Goal: Leave review/rating

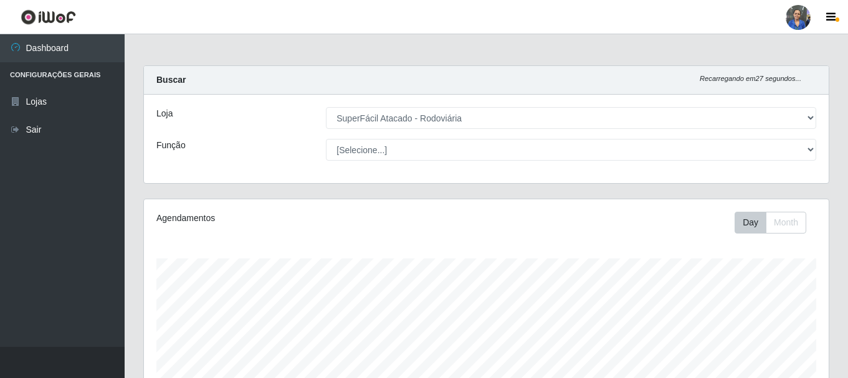
select select "400"
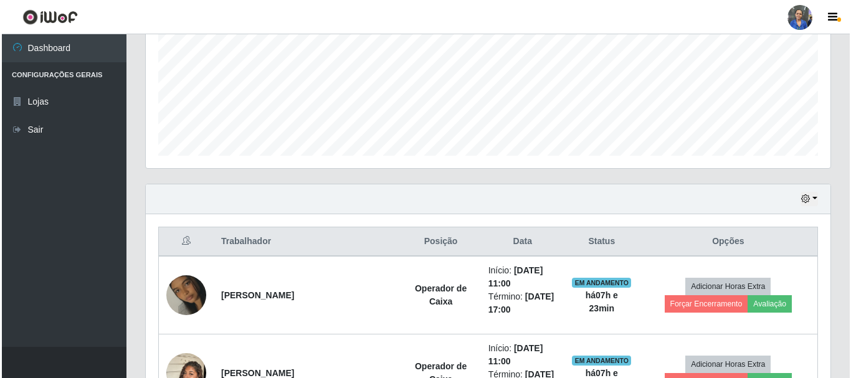
scroll to position [414, 0]
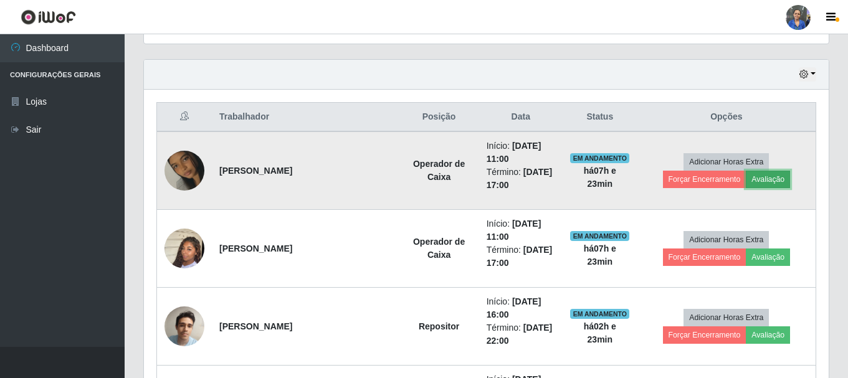
click at [746, 184] on button "Avaliação" at bounding box center [768, 179] width 44 height 17
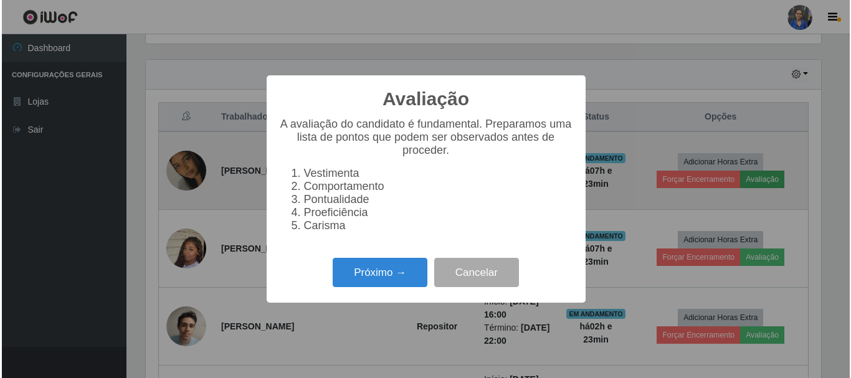
scroll to position [258, 678]
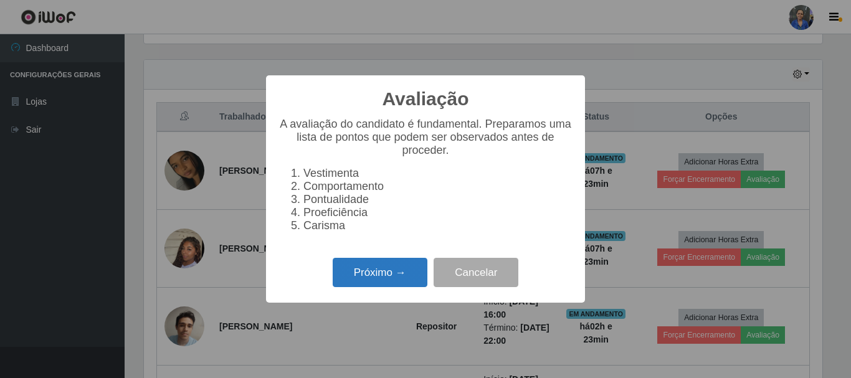
click at [392, 272] on button "Próximo →" at bounding box center [380, 272] width 95 height 29
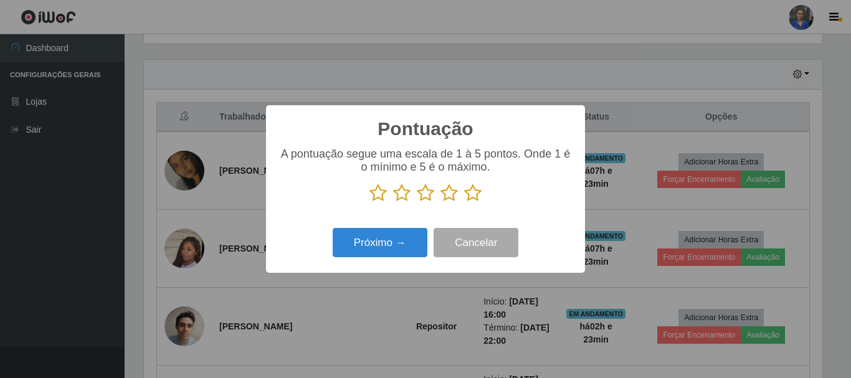
scroll to position [622604, 622184]
click at [476, 194] on icon at bounding box center [472, 193] width 17 height 19
click at [464, 202] on input "radio" at bounding box center [464, 202] width 0 height 0
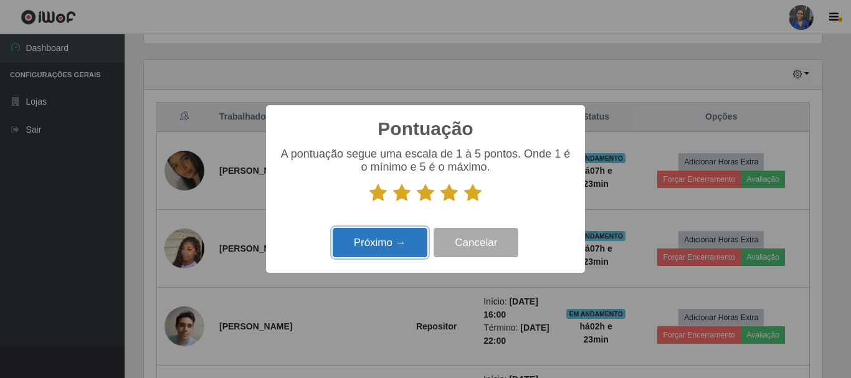
click at [391, 248] on button "Próximo →" at bounding box center [380, 242] width 95 height 29
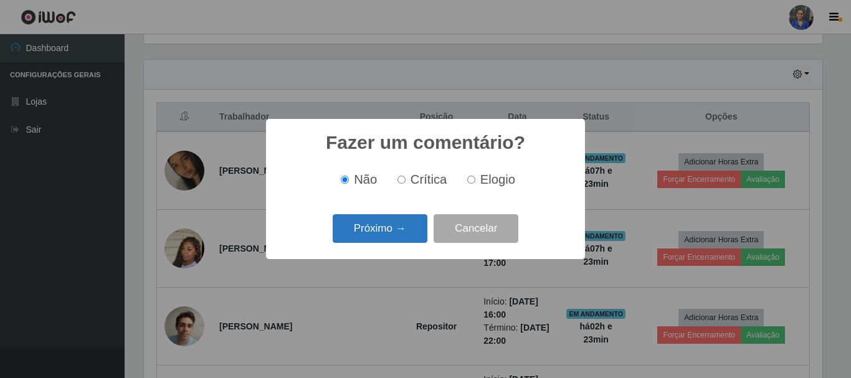
click at [389, 230] on button "Próximo →" at bounding box center [380, 228] width 95 height 29
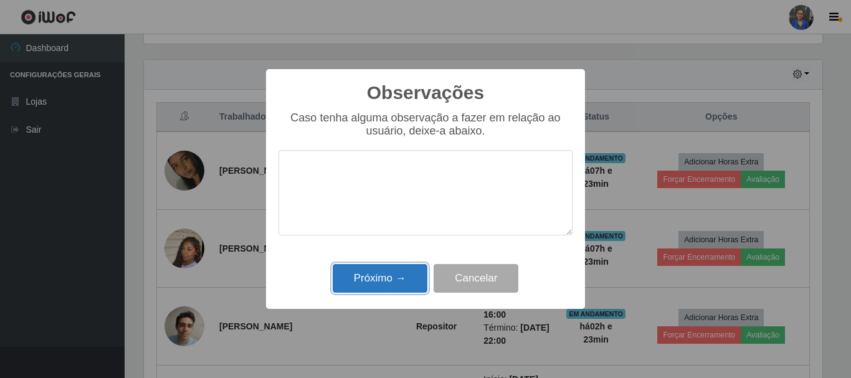
click at [402, 276] on button "Próximo →" at bounding box center [380, 278] width 95 height 29
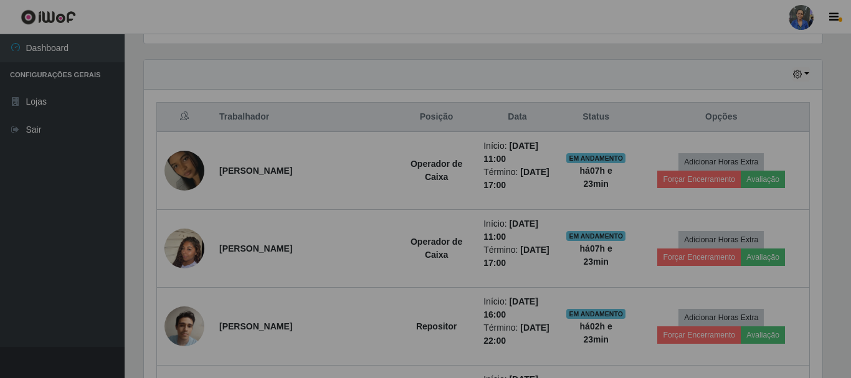
scroll to position [258, 685]
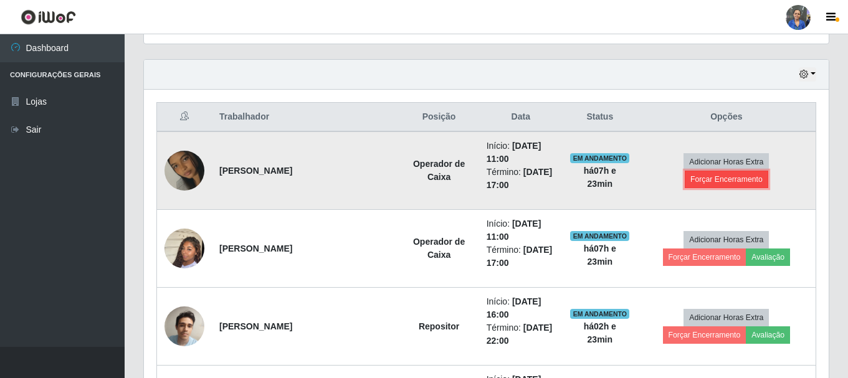
click at [761, 171] on button "Forçar Encerramento" at bounding box center [726, 179] width 83 height 17
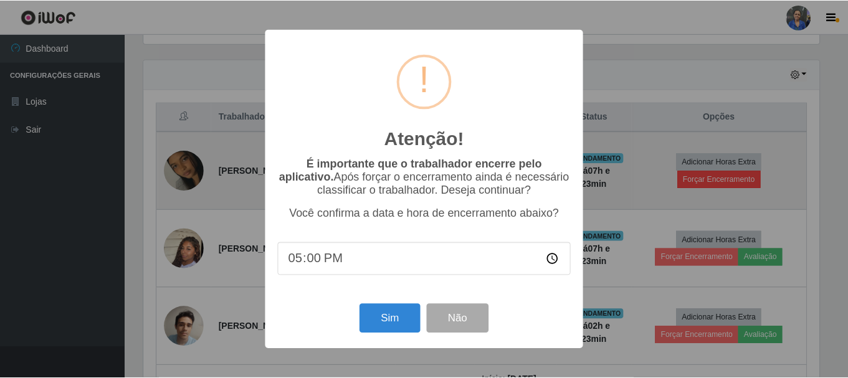
scroll to position [258, 678]
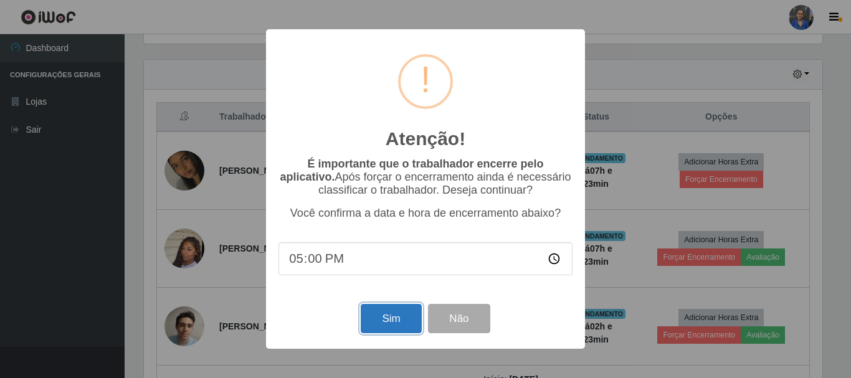
click at [377, 333] on button "Sim" at bounding box center [391, 318] width 60 height 29
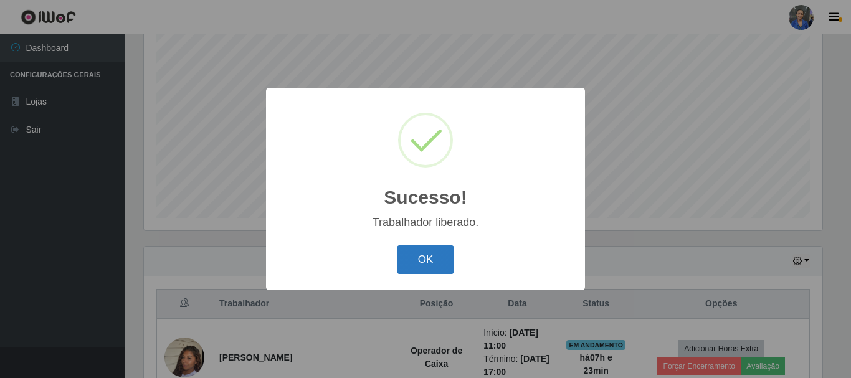
click at [414, 253] on button "OK" at bounding box center [426, 259] width 58 height 29
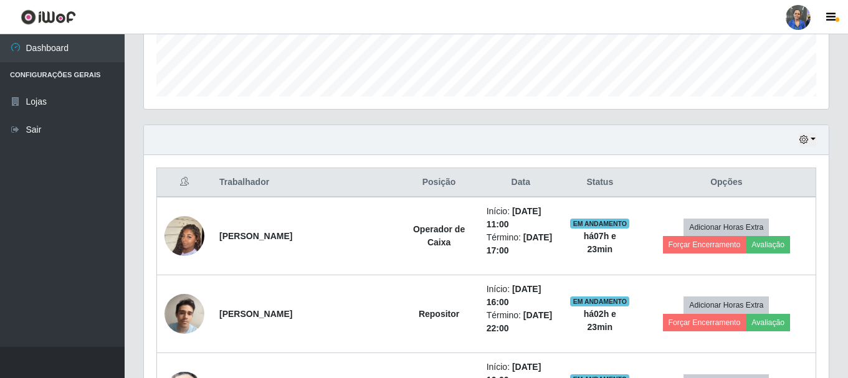
scroll to position [352, 0]
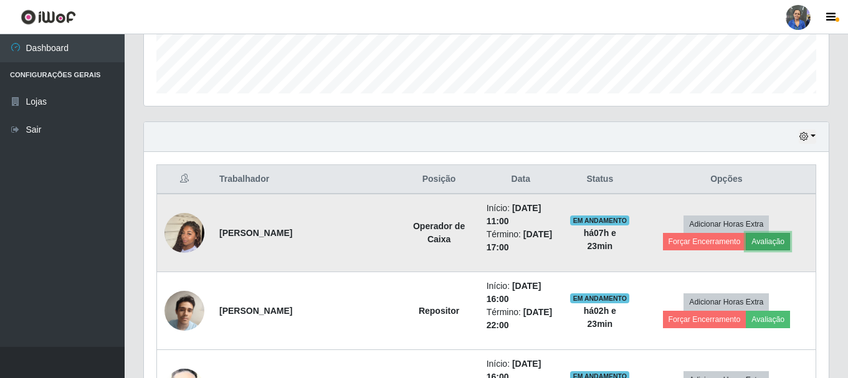
click at [746, 240] on button "Avaliação" at bounding box center [768, 241] width 44 height 17
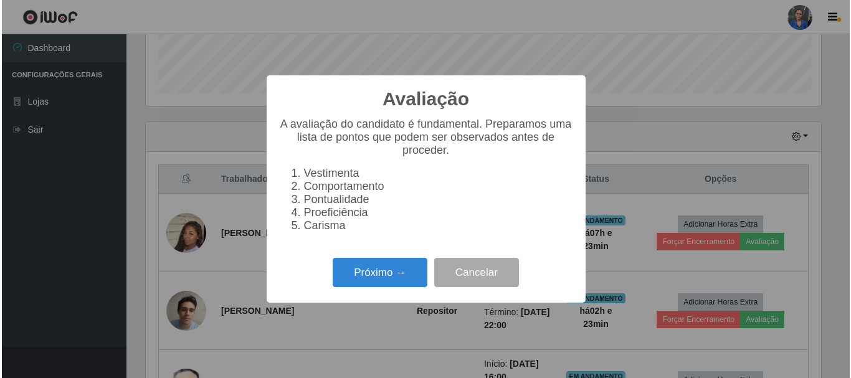
scroll to position [258, 678]
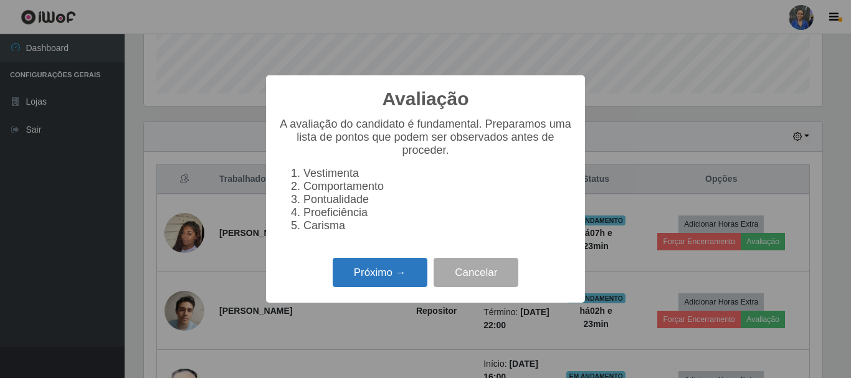
click at [392, 273] on button "Próximo →" at bounding box center [380, 272] width 95 height 29
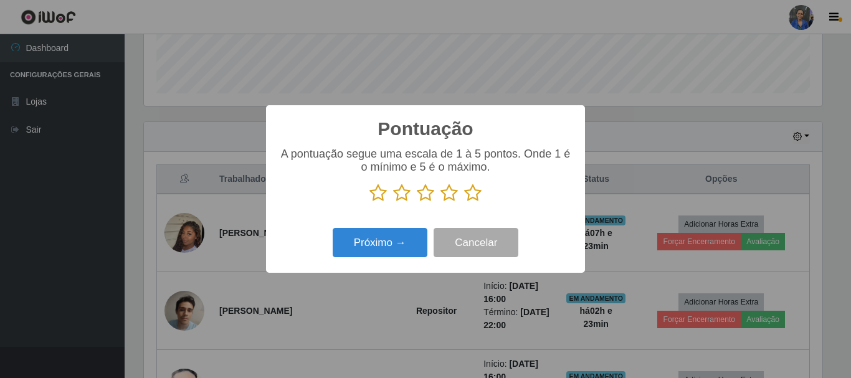
scroll to position [622604, 622184]
click at [477, 191] on icon at bounding box center [472, 193] width 17 height 19
click at [464, 202] on input "radio" at bounding box center [464, 202] width 0 height 0
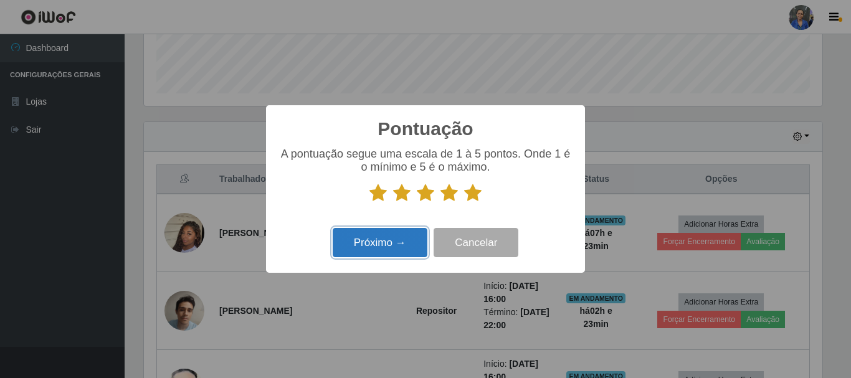
click at [374, 249] on button "Próximo →" at bounding box center [380, 242] width 95 height 29
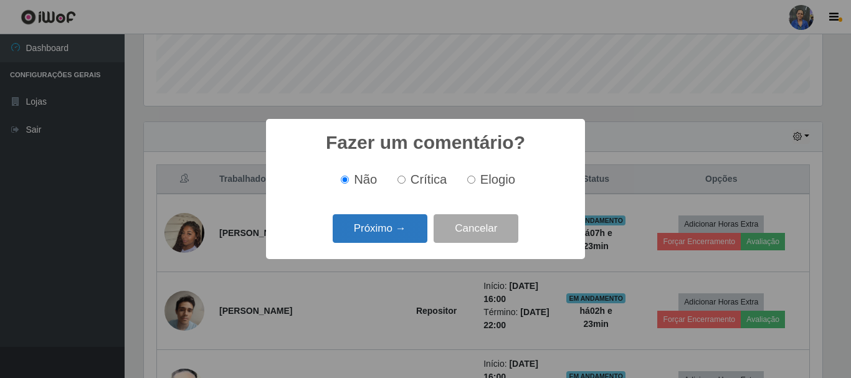
click at [381, 231] on button "Próximo →" at bounding box center [380, 228] width 95 height 29
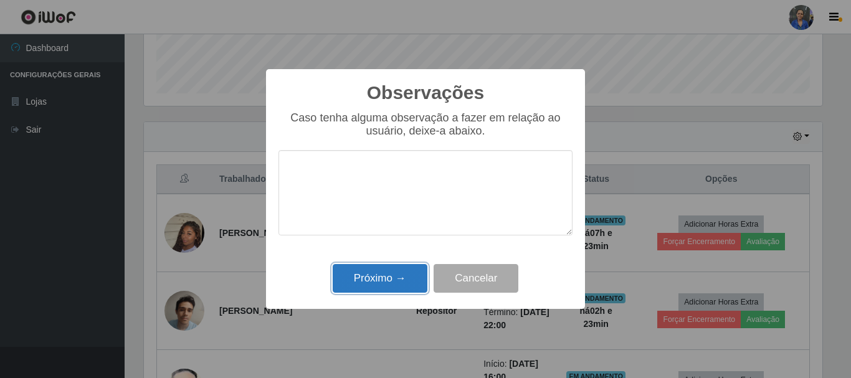
click at [366, 280] on button "Próximo →" at bounding box center [380, 278] width 95 height 29
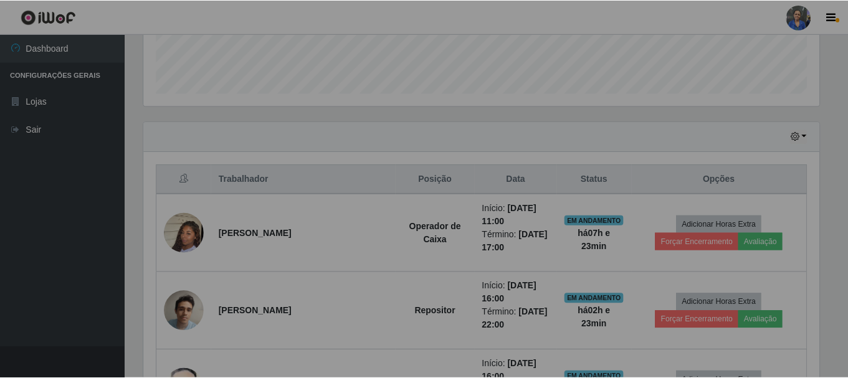
scroll to position [258, 685]
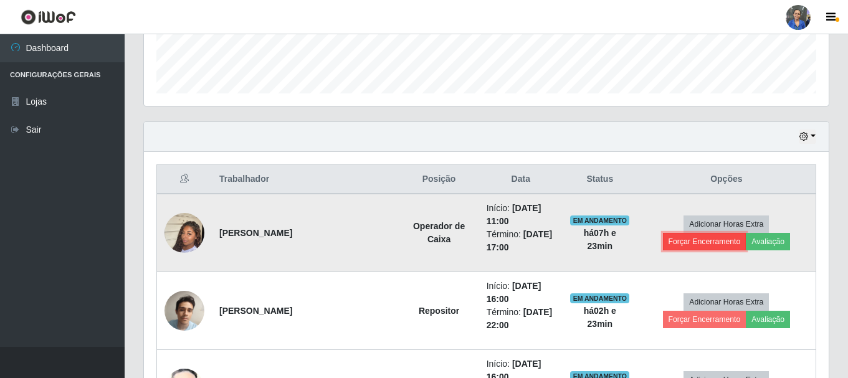
click at [746, 233] on button "Forçar Encerramento" at bounding box center [704, 241] width 83 height 17
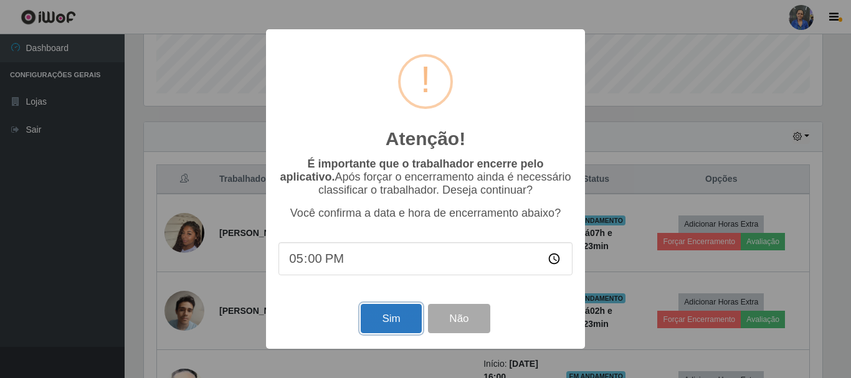
click at [393, 316] on button "Sim" at bounding box center [391, 318] width 60 height 29
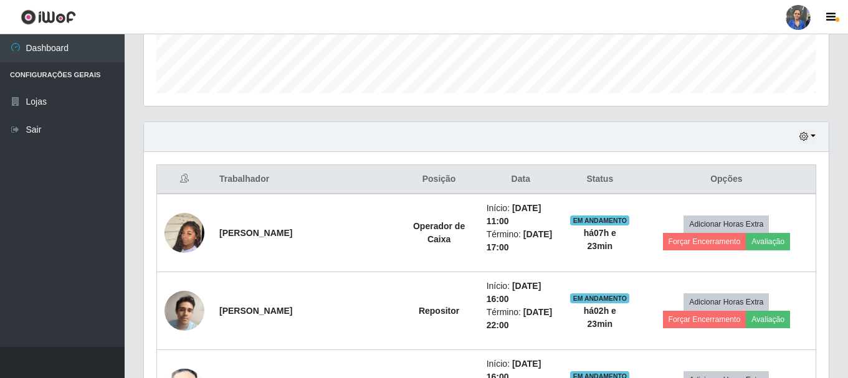
scroll to position [0, 0]
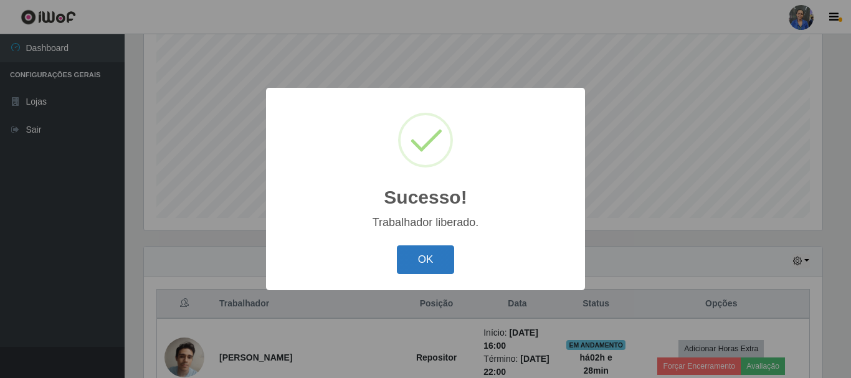
click at [438, 263] on button "OK" at bounding box center [426, 259] width 58 height 29
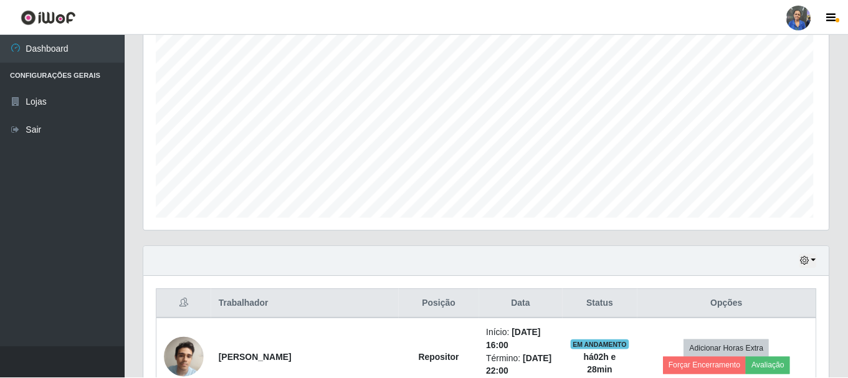
scroll to position [258, 685]
